Goal: Find specific page/section: Find specific page/section

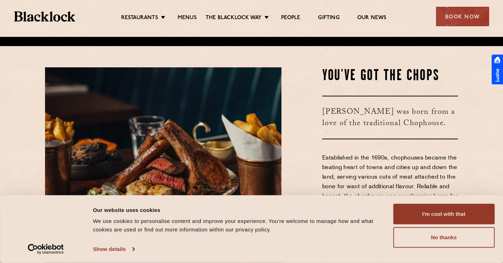
scroll to position [244, 0]
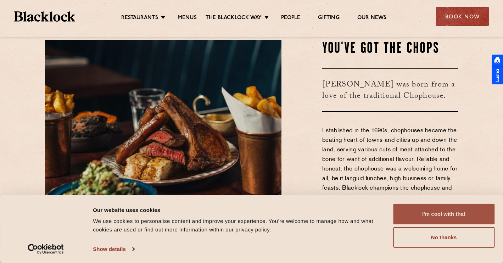
click at [445, 213] on button "I'm cool with that" at bounding box center [443, 214] width 101 height 21
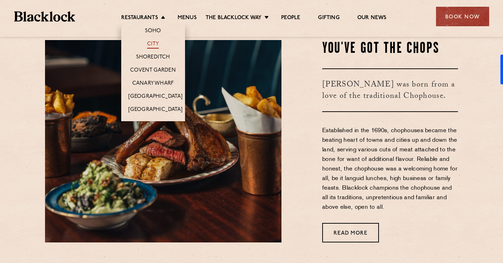
click at [152, 42] on link "City" at bounding box center [153, 45] width 12 height 8
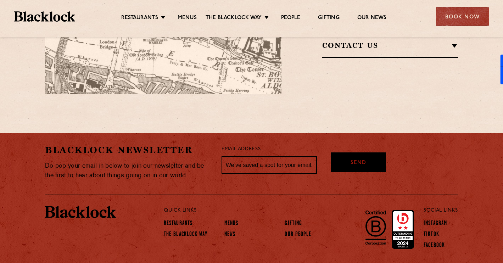
scroll to position [602, 0]
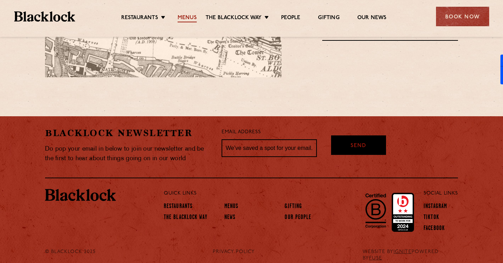
click at [191, 17] on link "Menus" at bounding box center [186, 19] width 19 height 8
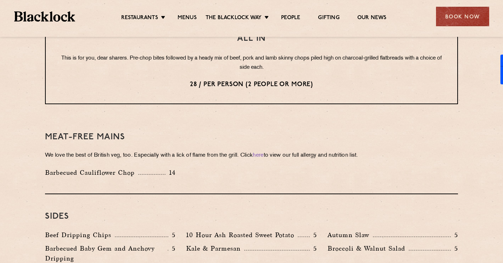
scroll to position [800, 0]
